Goal: Book appointment/travel/reservation

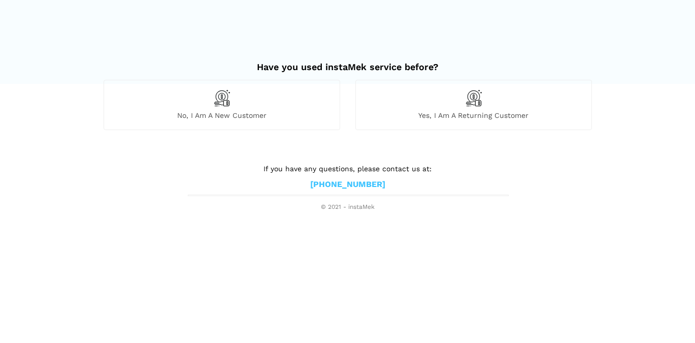
drag, startPoint x: 166, startPoint y: 109, endPoint x: 183, endPoint y: 108, distance: 17.3
click at [171, 108] on div "No, I am a new customer" at bounding box center [222, 105] width 237 height 50
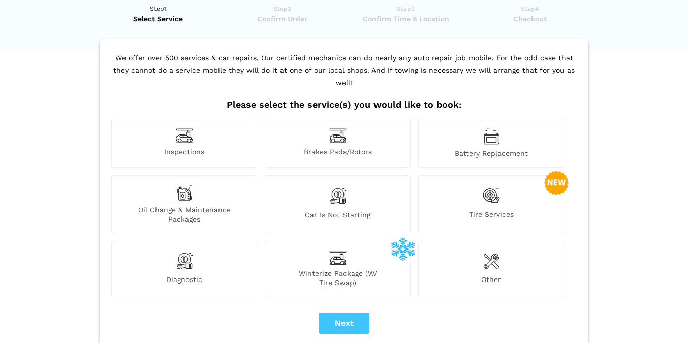
scroll to position [51, 0]
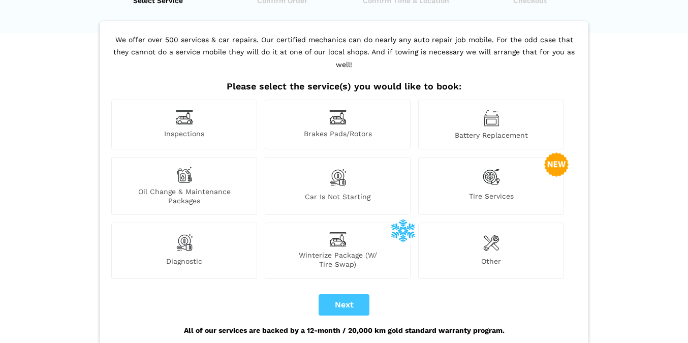
click at [346, 192] on span "Car is not starting" at bounding box center [337, 198] width 145 height 13
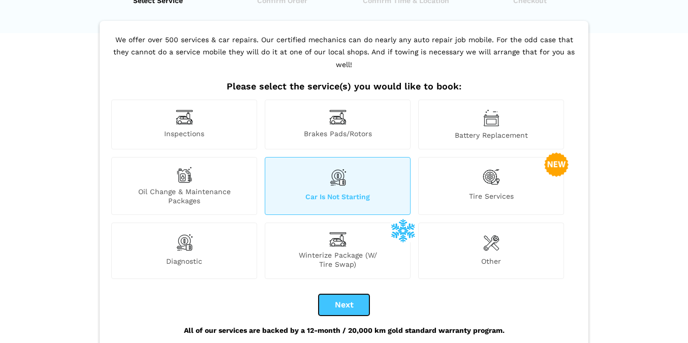
click at [344, 294] on button "Next" at bounding box center [343, 304] width 51 height 21
checkbox input "true"
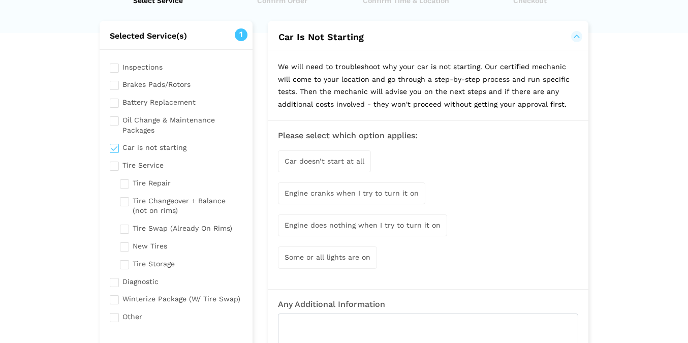
click at [388, 193] on span "Engine cranks when I try to turn it on" at bounding box center [351, 193] width 134 height 8
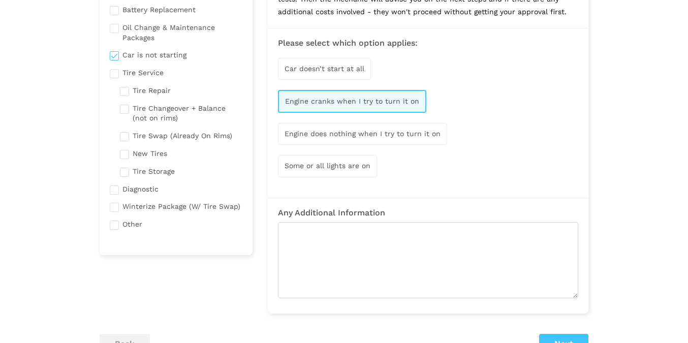
scroll to position [152, 0]
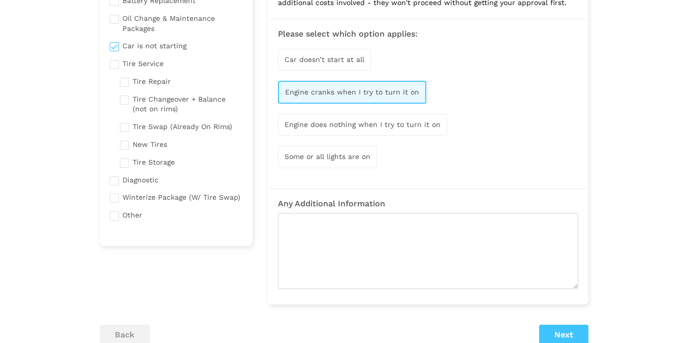
click at [327, 162] on div "Some or all lights are on" at bounding box center [327, 157] width 99 height 22
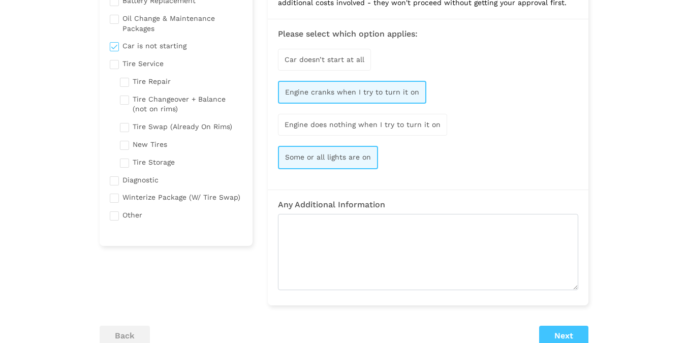
click at [349, 162] on div "Some or all lights are on" at bounding box center [328, 157] width 100 height 23
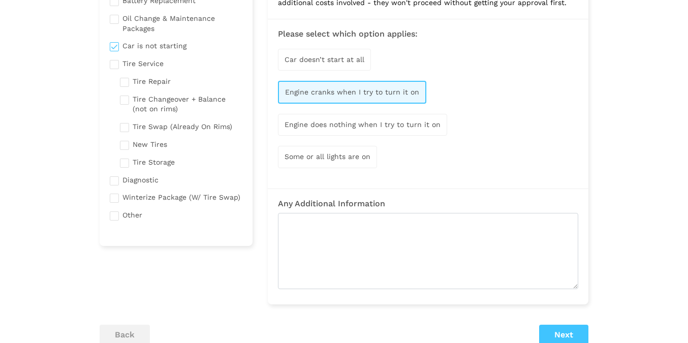
drag, startPoint x: 652, startPoint y: 127, endPoint x: 641, endPoint y: 131, distance: 10.6
click at [650, 127] on lik "Have you used instaMek service before? No, I am a new customer Yes, I am a retu…" at bounding box center [344, 168] width 688 height 589
